Goal: Navigation & Orientation: Find specific page/section

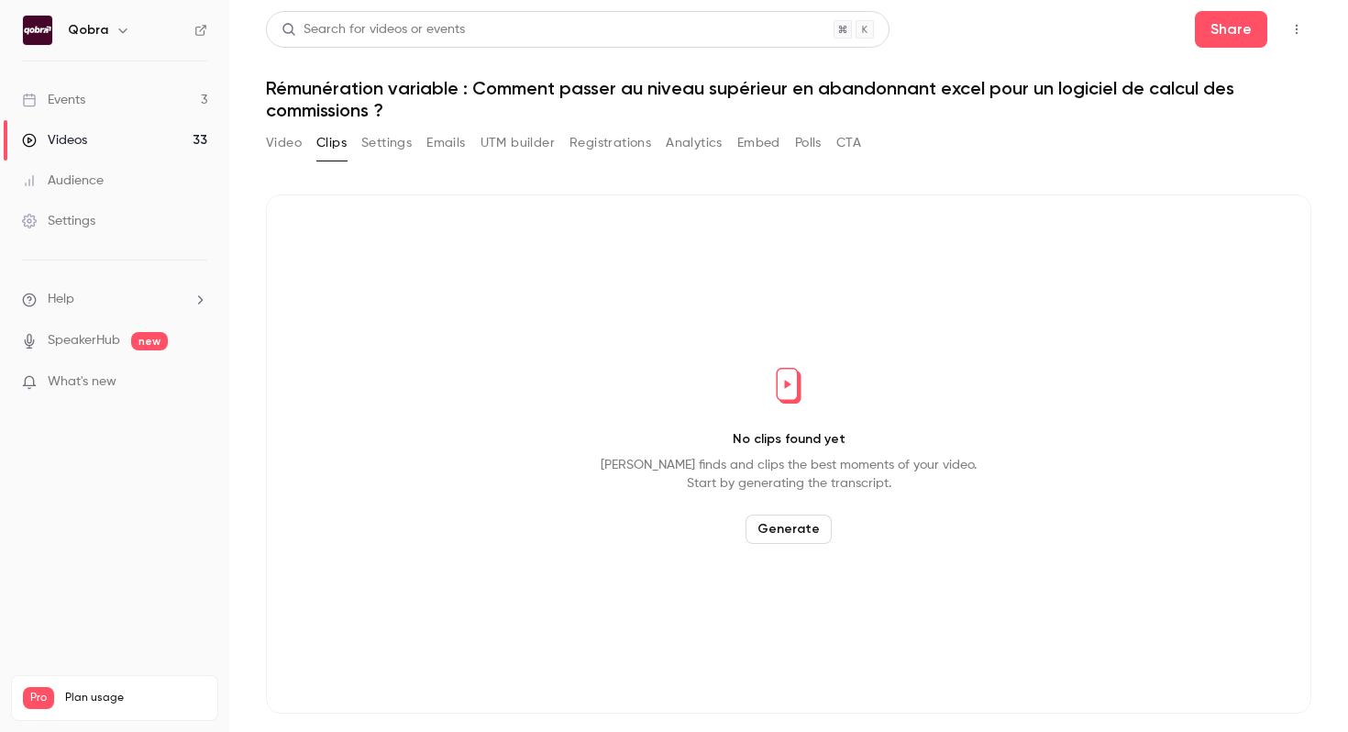
click at [120, 111] on link "Events 3" at bounding box center [114, 100] width 229 height 40
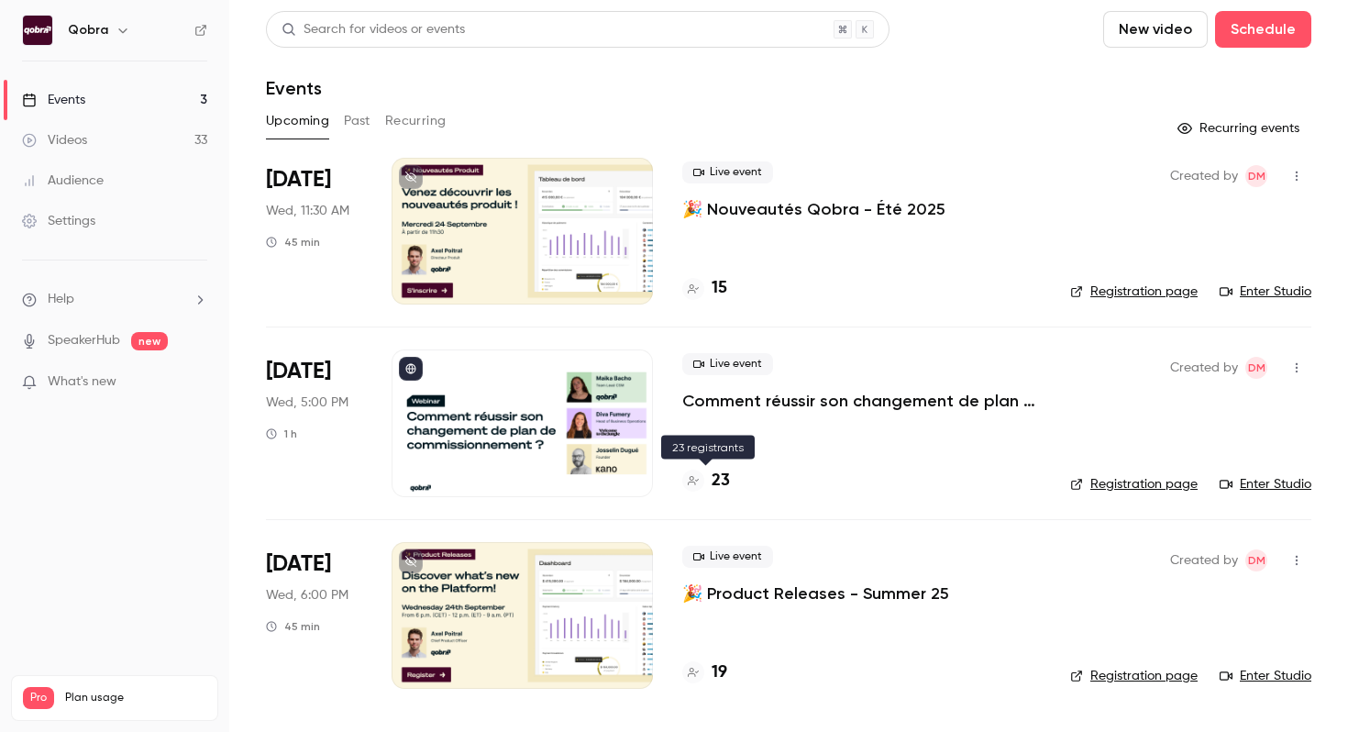
click at [724, 484] on h4 "23" at bounding box center [721, 481] width 18 height 25
